Goal: Information Seeking & Learning: Learn about a topic

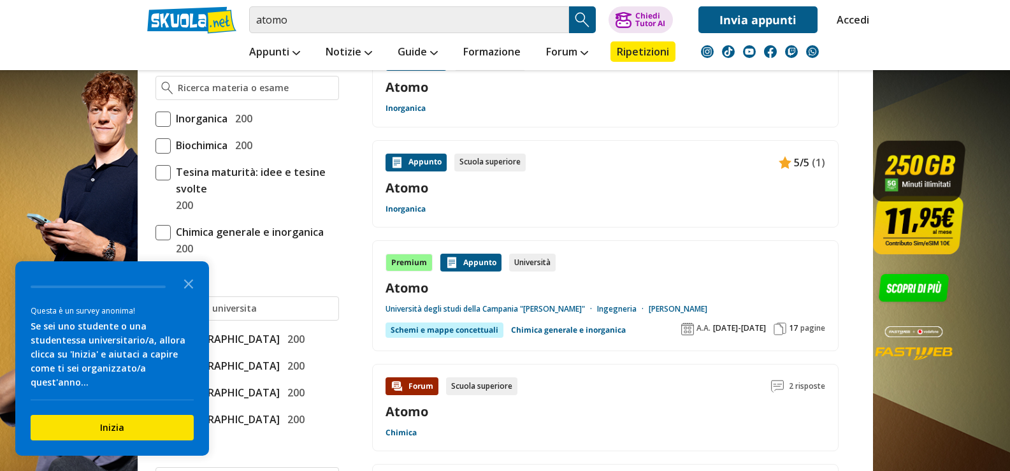
scroll to position [319, 0]
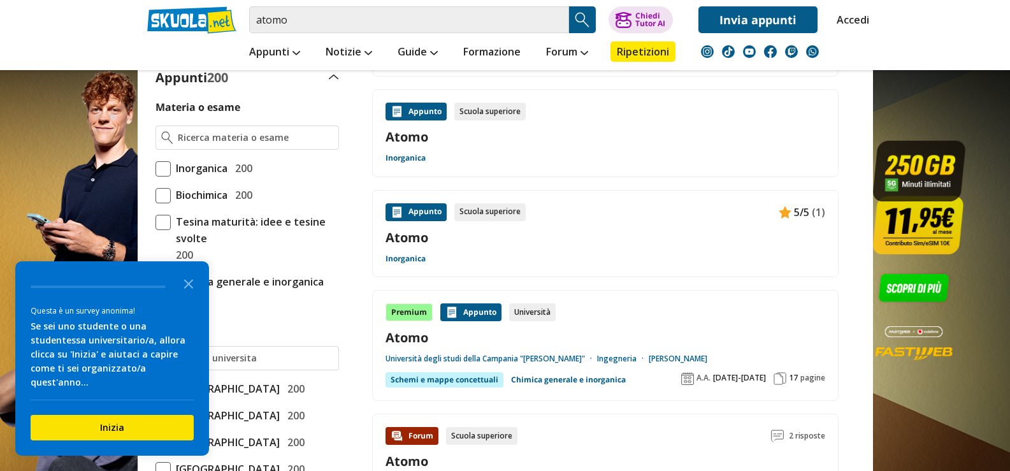
drag, startPoint x: 195, startPoint y: 298, endPoint x: 202, endPoint y: 303, distance: 9.1
click at [195, 296] on icon "Close the survey" at bounding box center [188, 282] width 25 height 25
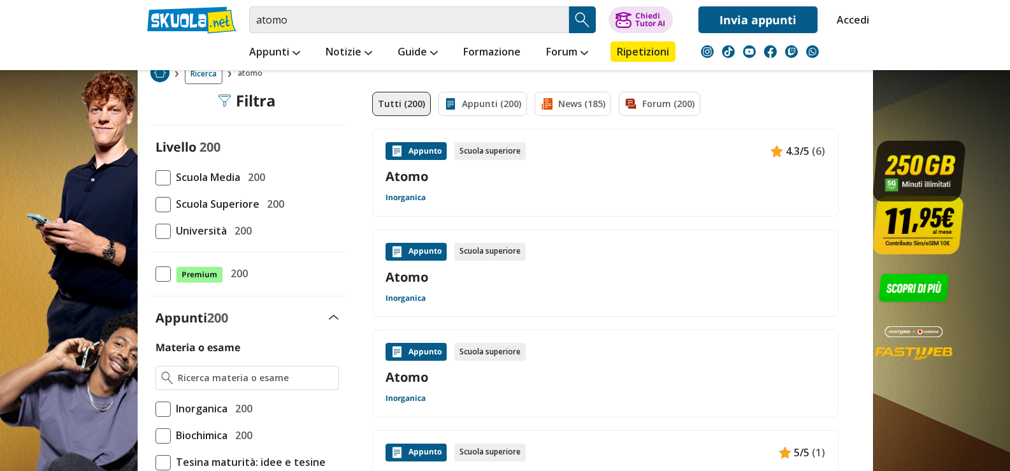
scroll to position [0, 0]
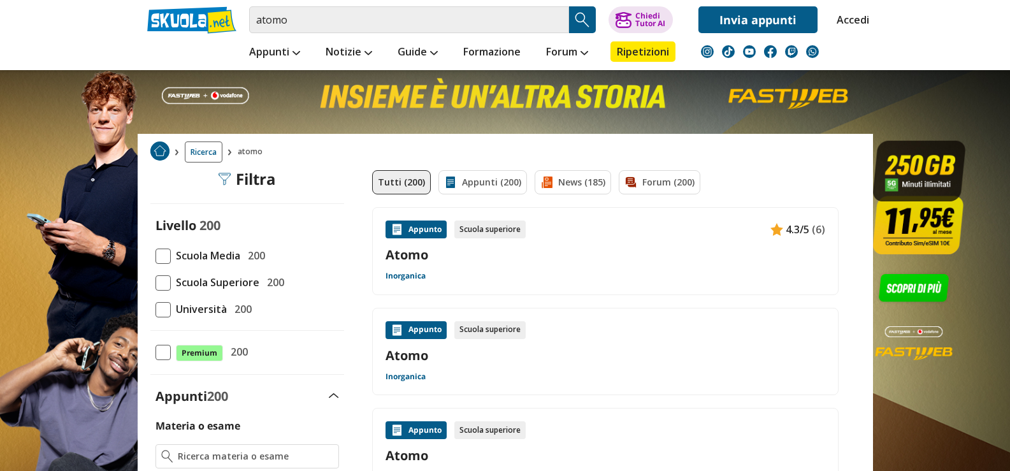
click at [163, 258] on span at bounding box center [163, 256] width 15 height 15
click at [156, 256] on input "Scuola Media 200" at bounding box center [156, 256] width 0 height 0
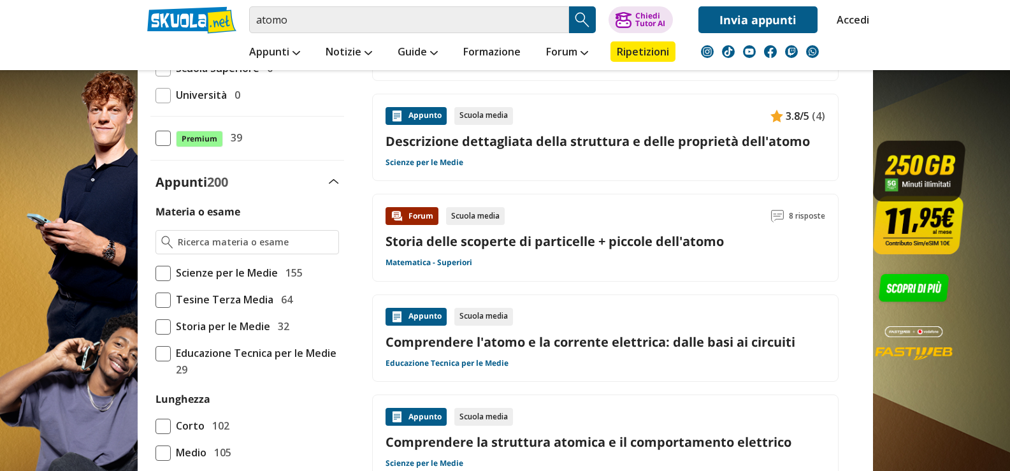
scroll to position [127, 0]
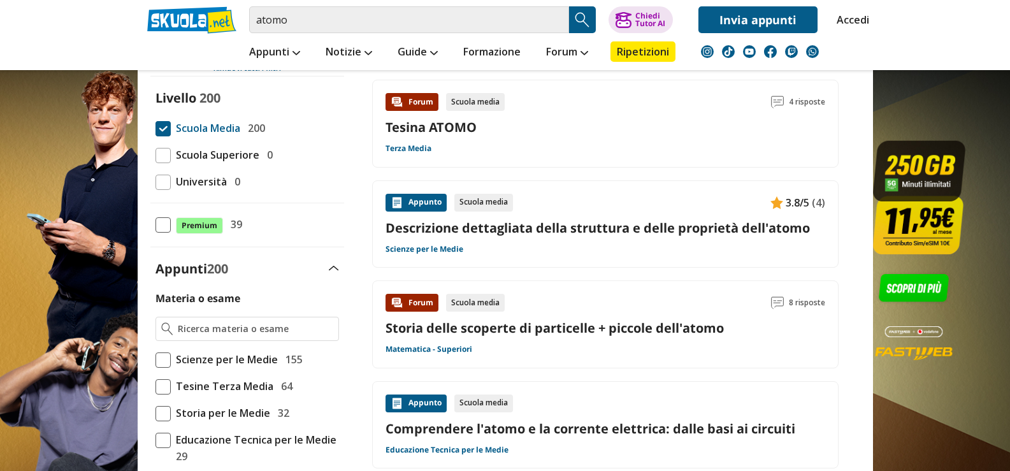
click at [556, 238] on div "Appunto Scuola media 3.8/5 (4) Descrizione dettagliata della struttura e delle …" at bounding box center [606, 224] width 440 height 61
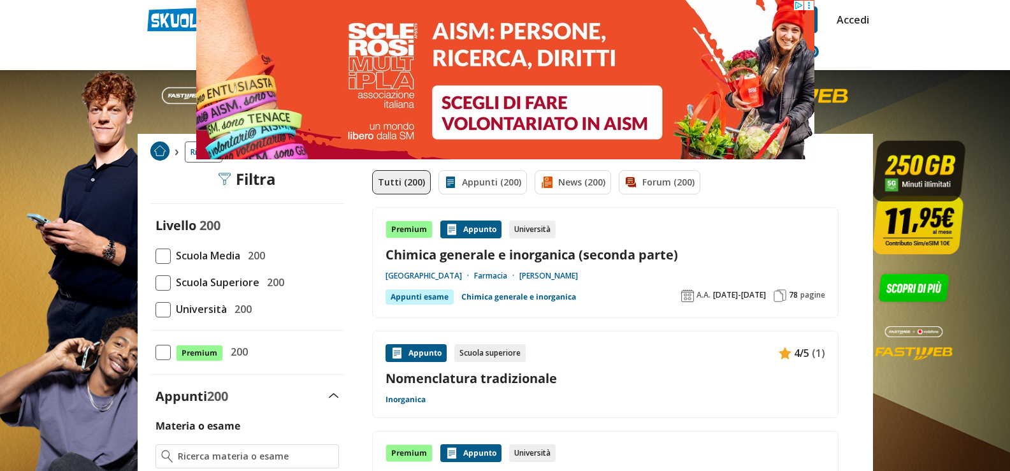
click at [168, 256] on span at bounding box center [163, 256] width 15 height 15
click at [156, 256] on input "Scuola Media 200" at bounding box center [156, 256] width 0 height 0
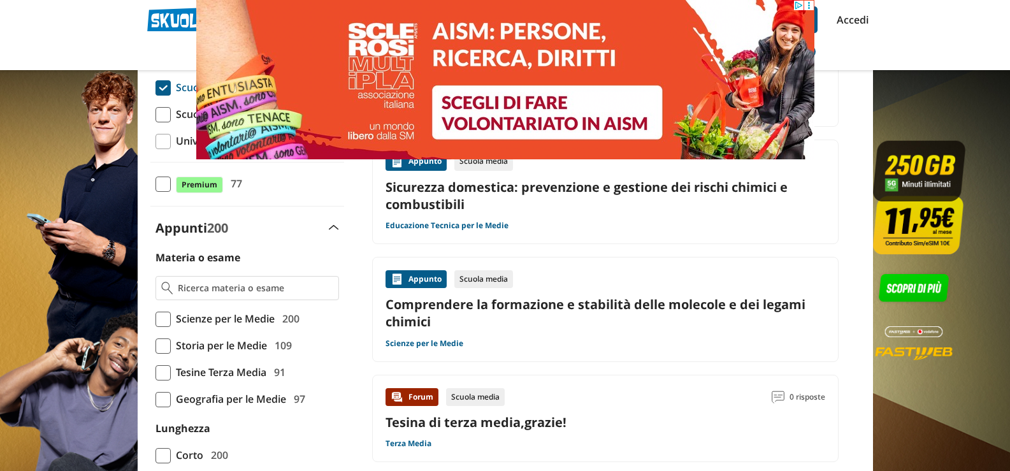
scroll to position [191, 0]
